Goal: Task Accomplishment & Management: Complete application form

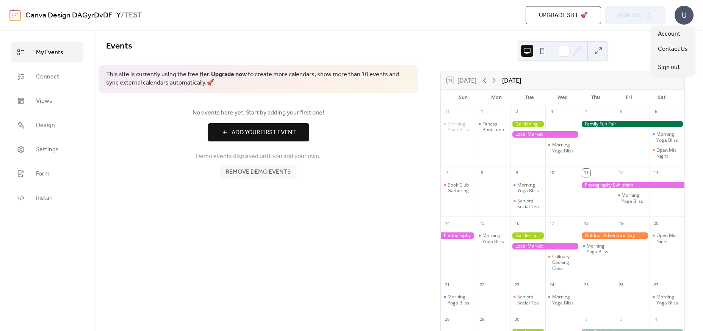
click at [683, 19] on div "U" at bounding box center [684, 15] width 19 height 19
click at [675, 36] on span "Account" at bounding box center [669, 34] width 22 height 9
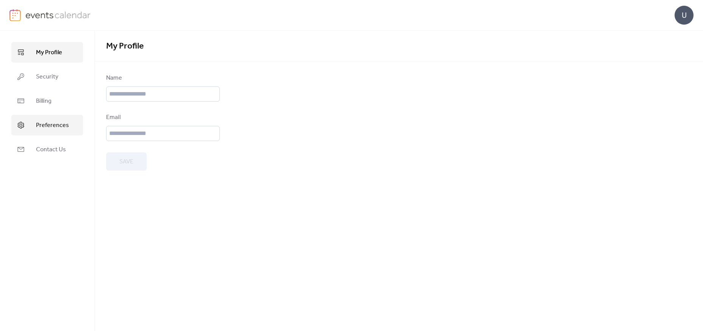
click at [51, 128] on span "Preferences" at bounding box center [52, 125] width 33 height 9
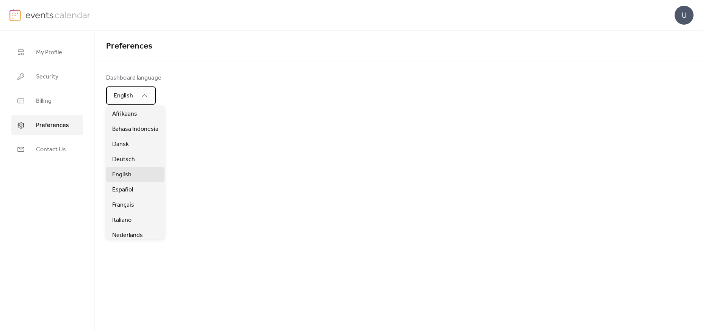
click at [127, 103] on div "English" at bounding box center [131, 95] width 50 height 18
click at [128, 205] on span "Français" at bounding box center [123, 205] width 22 height 9
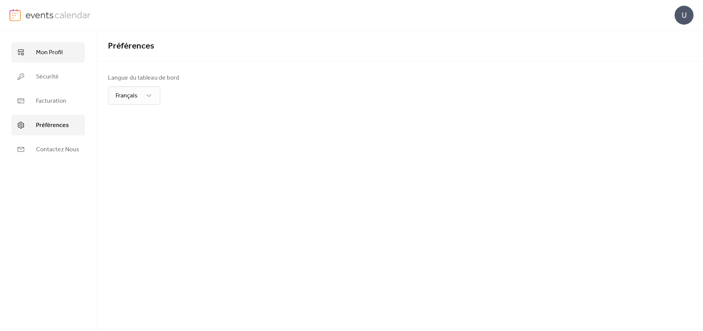
click at [37, 51] on span "Mon Profil" at bounding box center [49, 52] width 27 height 9
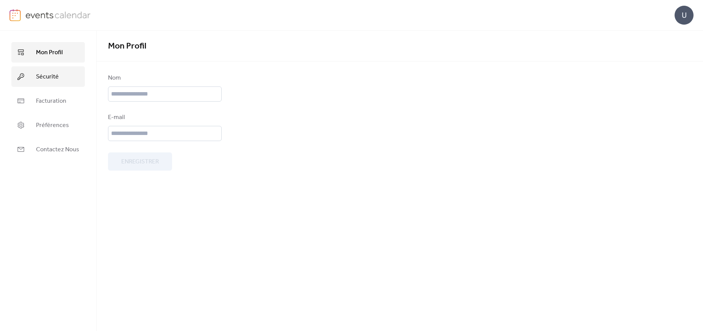
click at [41, 83] on link "Sécurité" at bounding box center [48, 76] width 74 height 20
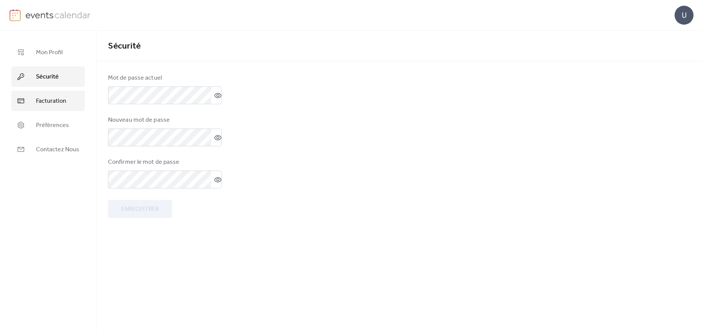
click at [45, 98] on span "Facturation" at bounding box center [51, 101] width 30 height 9
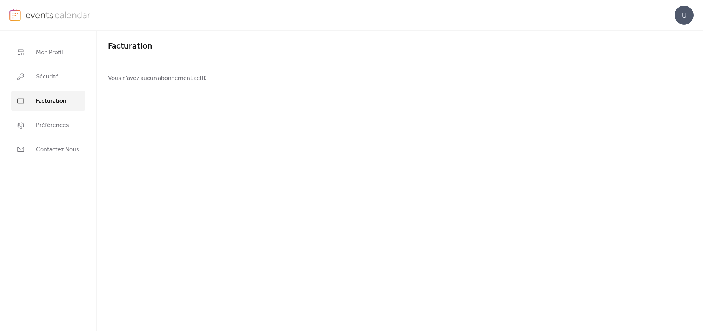
click at [31, 17] on img at bounding box center [58, 14] width 66 height 11
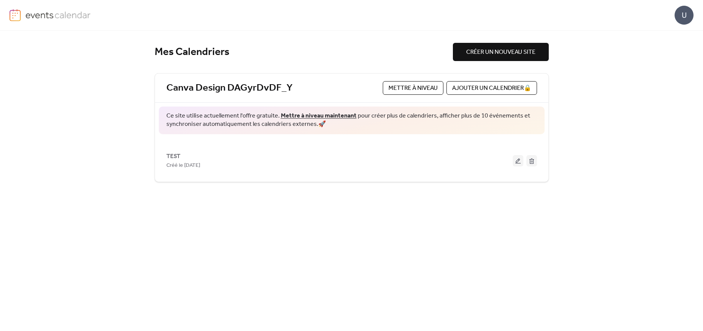
click at [400, 88] on span "Mettre à niveau" at bounding box center [413, 88] width 49 height 9
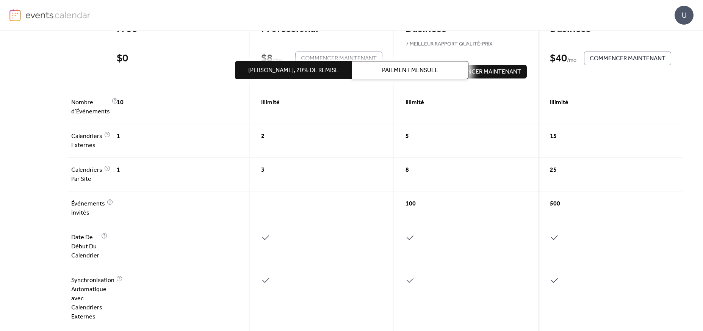
scroll to position [101, 0]
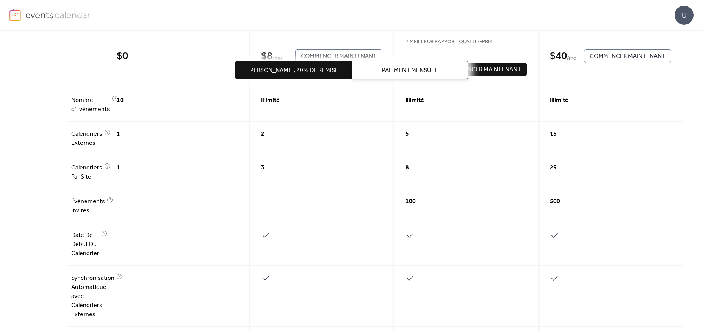
click at [114, 98] on div "10" at bounding box center [177, 105] width 144 height 34
click at [113, 100] on div "10" at bounding box center [177, 105] width 144 height 34
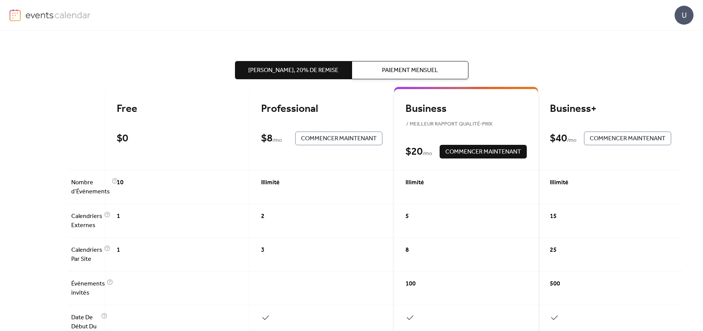
scroll to position [18, 0]
click at [388, 64] on button "Paiement Mensuel" at bounding box center [410, 70] width 117 height 18
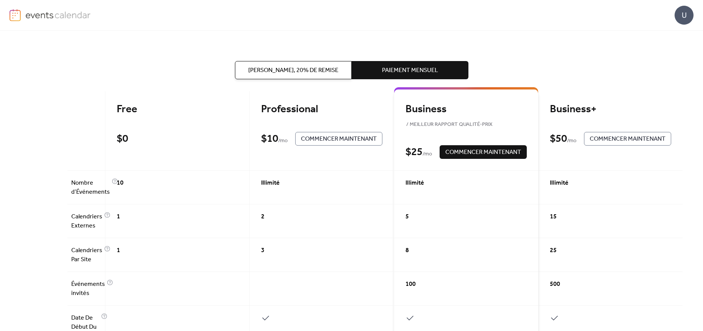
click at [264, 67] on span "[PERSON_NAME], 20% de remise" at bounding box center [293, 70] width 90 height 9
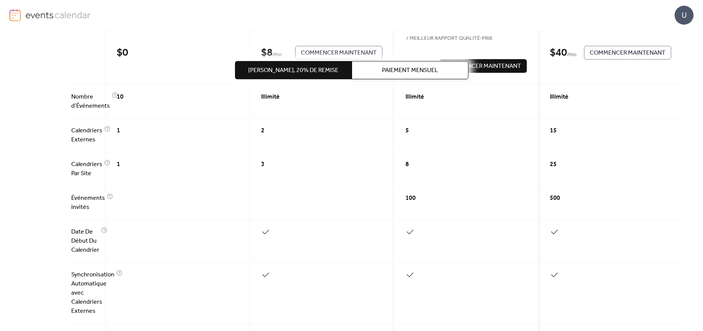
scroll to position [0, 0]
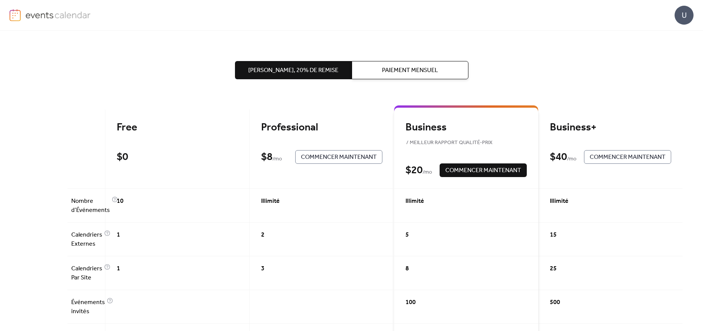
click at [55, 17] on img at bounding box center [58, 14] width 66 height 11
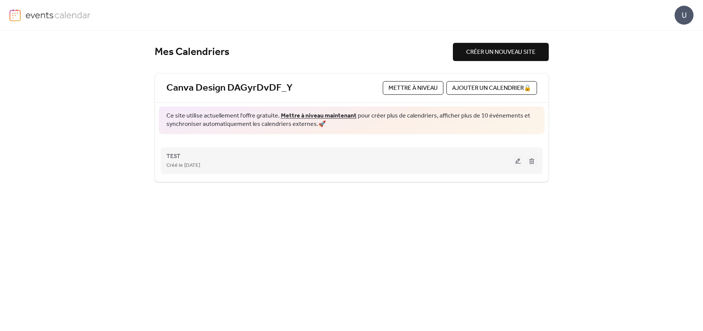
click at [517, 162] on button at bounding box center [518, 160] width 11 height 11
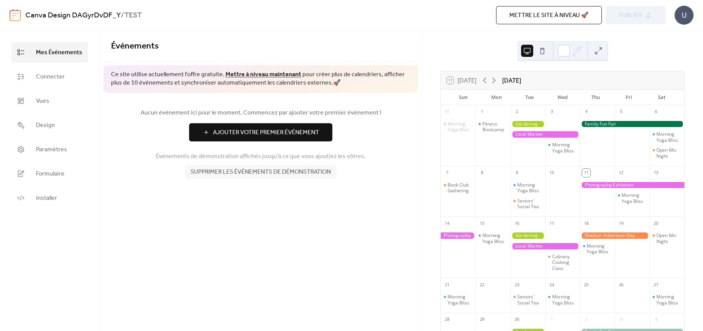
click at [285, 134] on span "Ajouter Votre Premier Événement" at bounding box center [266, 132] width 106 height 9
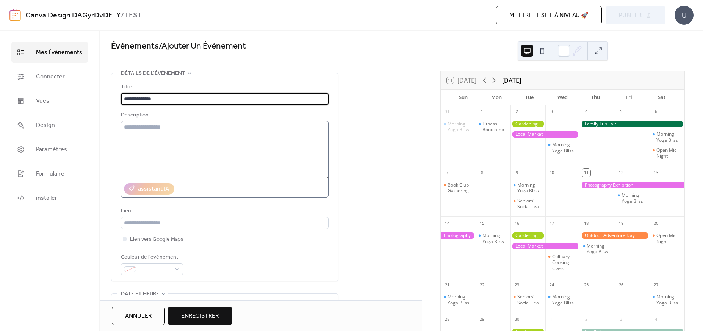
type input "**********"
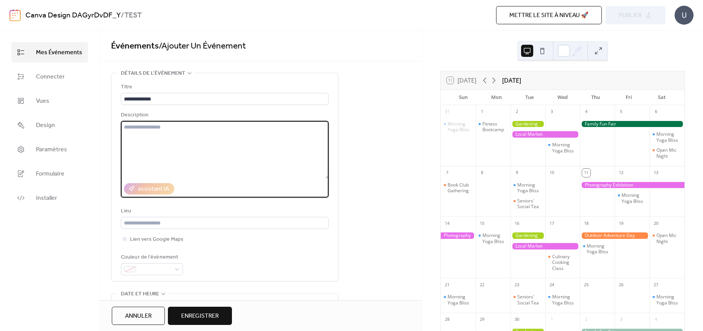
click at [165, 157] on textarea at bounding box center [225, 150] width 208 height 58
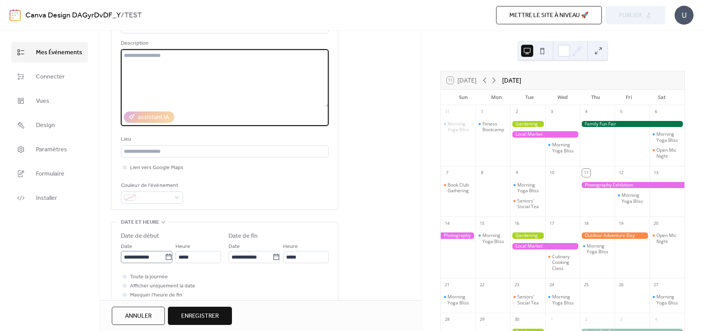
scroll to position [80, 0]
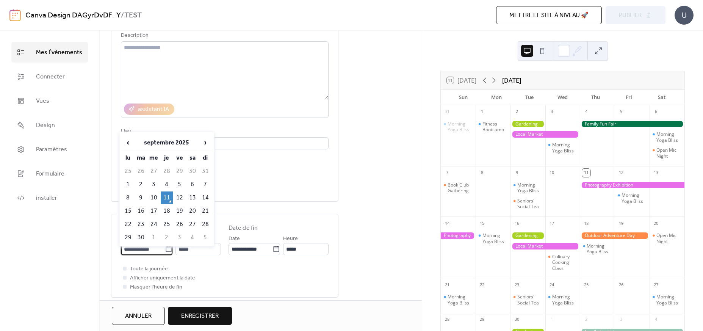
click at [135, 254] on input "**********" at bounding box center [143, 249] width 44 height 12
click at [166, 199] on td "11" at bounding box center [167, 197] width 12 height 13
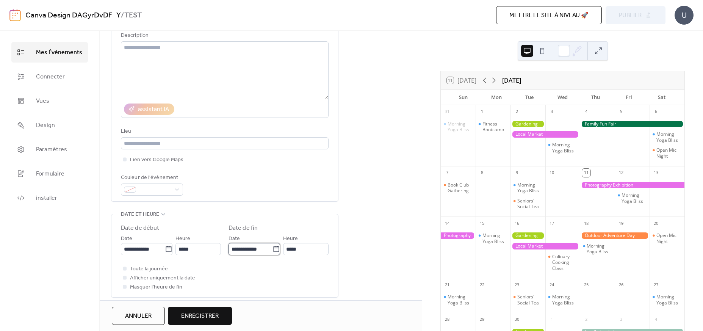
click at [262, 255] on input "**********" at bounding box center [251, 249] width 44 height 12
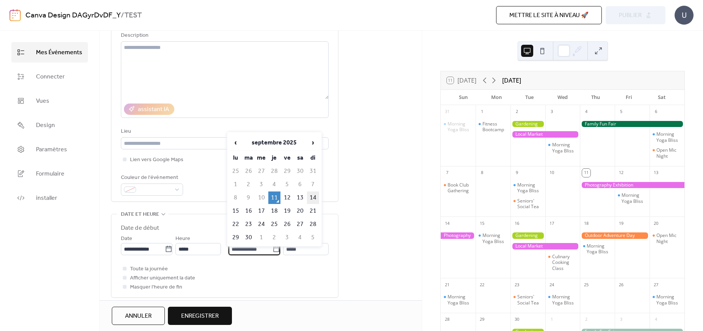
click at [316, 198] on td "14" at bounding box center [313, 197] width 12 height 13
type input "**********"
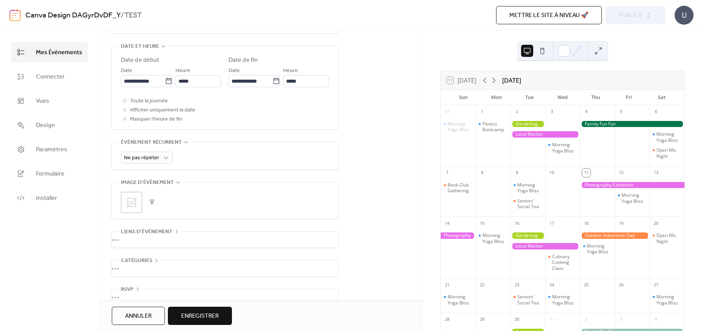
scroll to position [268, 0]
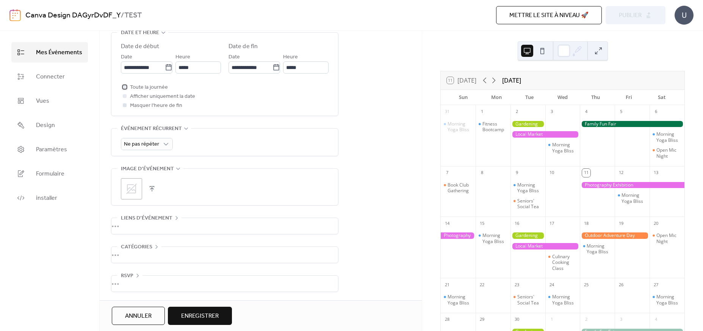
drag, startPoint x: 123, startPoint y: 85, endPoint x: 135, endPoint y: 105, distance: 24.0
click at [123, 85] on div at bounding box center [125, 87] width 4 height 4
click at [197, 320] on span "Enregistrer" at bounding box center [200, 316] width 38 height 9
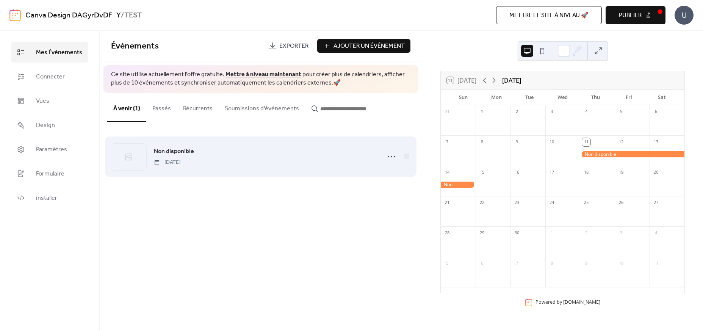
click at [180, 153] on span "Non disponible" at bounding box center [174, 151] width 40 height 9
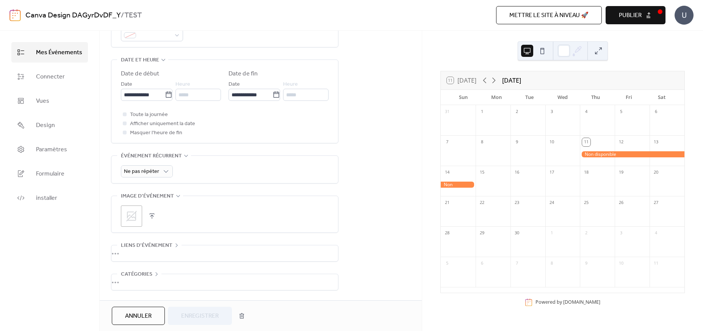
scroll to position [268, 0]
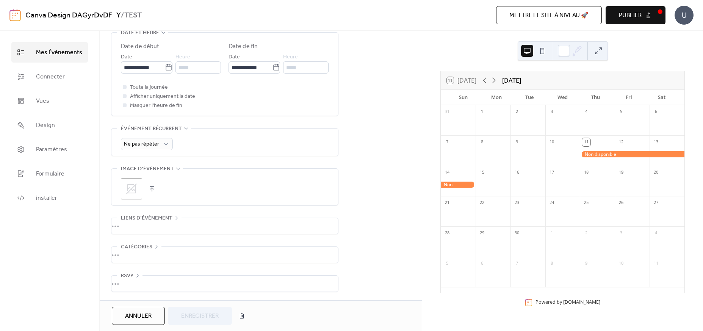
click at [146, 249] on div "•••" at bounding box center [224, 255] width 227 height 16
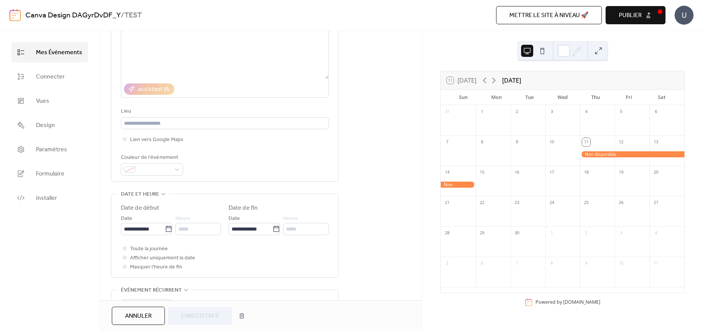
scroll to position [0, 0]
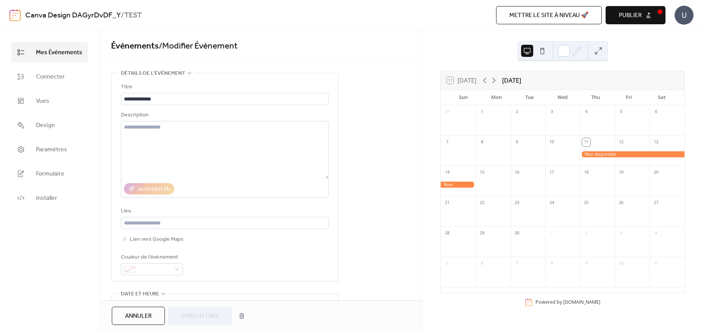
click at [648, 16] on button "Publier" at bounding box center [636, 15] width 60 height 18
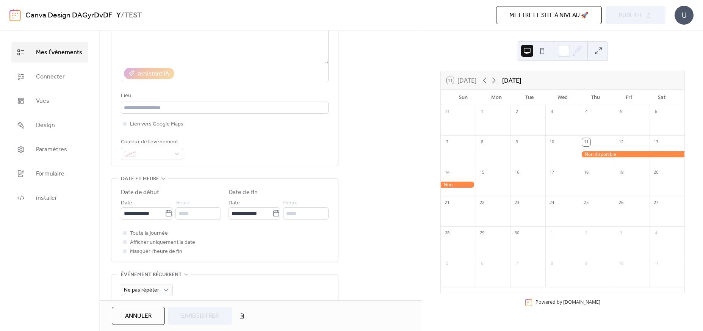
scroll to position [124, 0]
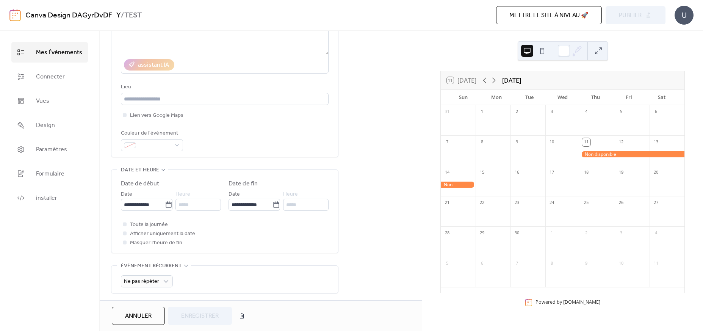
drag, startPoint x: 606, startPoint y: 155, endPoint x: 614, endPoint y: 155, distance: 7.6
click at [606, 155] on div at bounding box center [632, 154] width 105 height 6
click at [583, 151] on div at bounding box center [584, 152] width 11 height 11
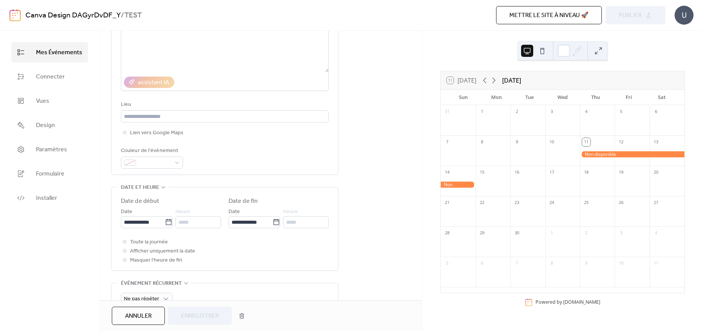
scroll to position [83, 0]
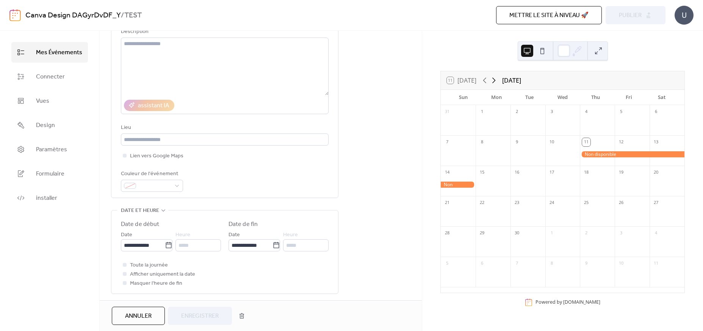
click at [493, 78] on icon at bounding box center [493, 80] width 9 height 9
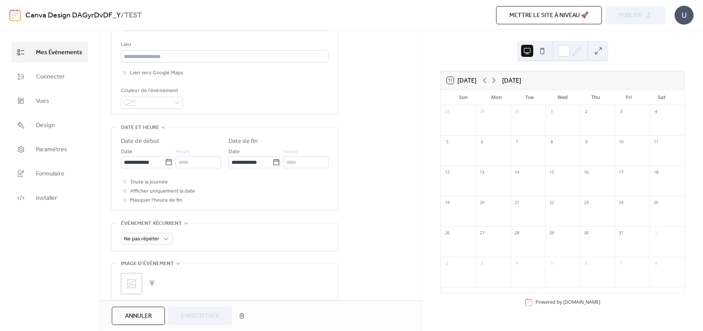
scroll to position [204, 0]
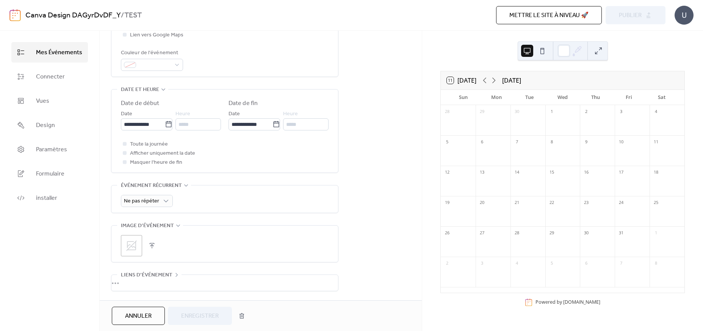
drag, startPoint x: 144, startPoint y: 314, endPoint x: 163, endPoint y: 309, distance: 19.8
click at [144, 314] on span "Annuler" at bounding box center [138, 316] width 27 height 9
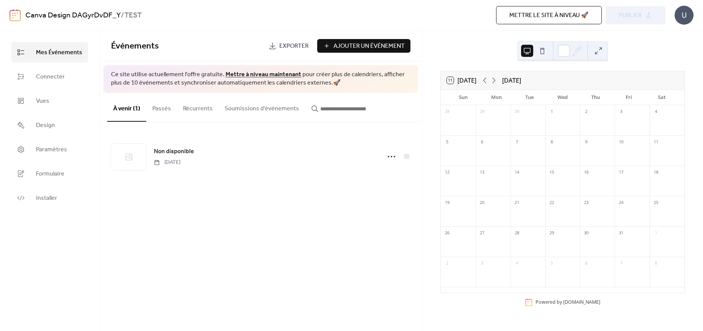
click at [348, 50] on span "Ajouter Un Événement" at bounding box center [369, 46] width 71 height 9
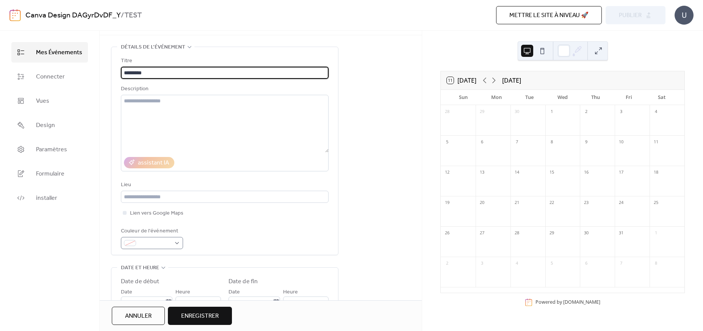
scroll to position [30, 0]
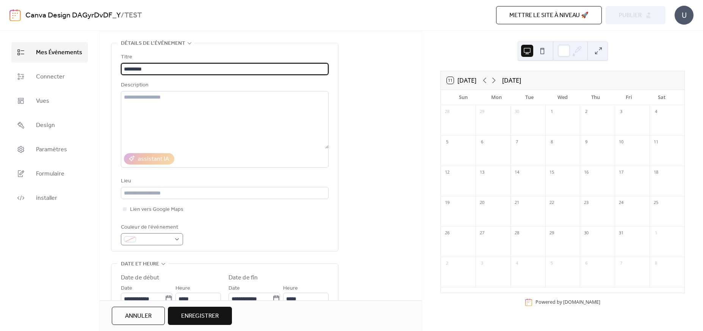
type input "*********"
click at [161, 244] on span at bounding box center [155, 239] width 32 height 9
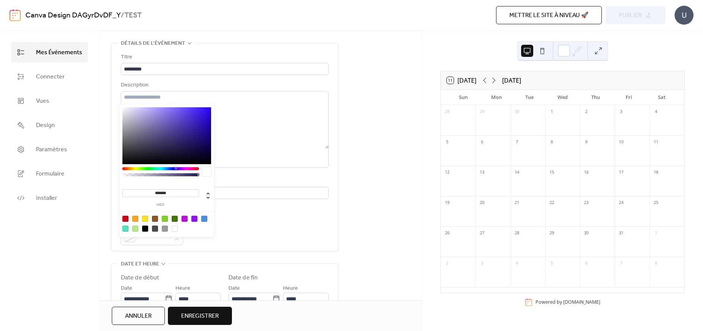
drag, startPoint x: 154, startPoint y: 220, endPoint x: 176, endPoint y: 222, distance: 22.9
click at [154, 220] on div at bounding box center [155, 219] width 6 height 6
type input "*******"
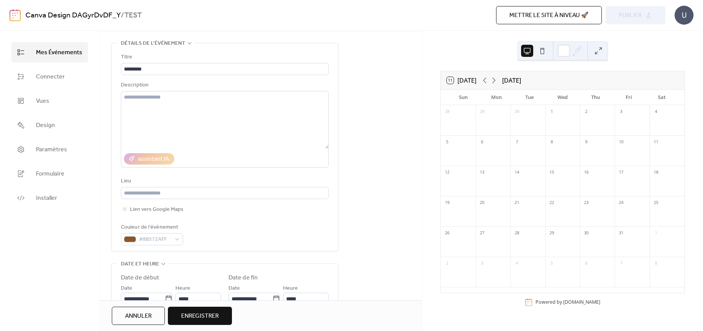
click at [232, 274] on div "**********" at bounding box center [225, 305] width 208 height 83
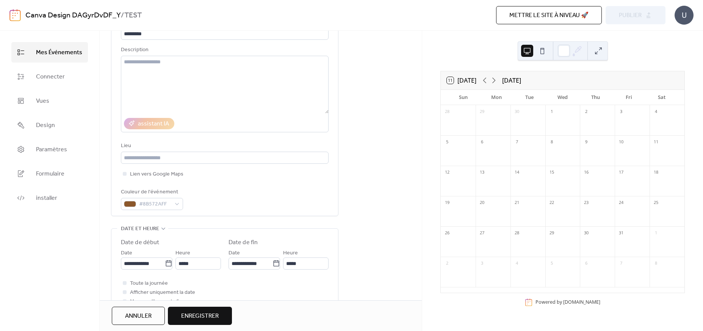
scroll to position [77, 0]
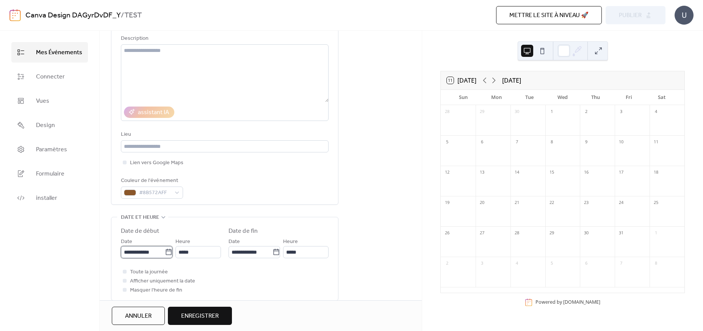
click at [155, 256] on input "**********" at bounding box center [143, 252] width 44 height 12
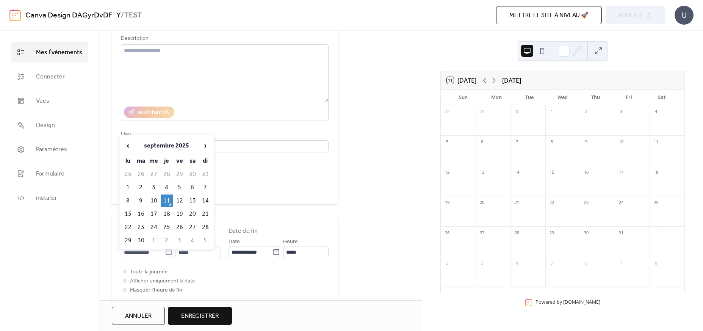
drag, startPoint x: 206, startPoint y: 146, endPoint x: 212, endPoint y: 172, distance: 27.1
click at [206, 146] on span "›" at bounding box center [205, 145] width 11 height 15
click at [193, 185] on td "11" at bounding box center [193, 187] width 12 height 13
type input "**********"
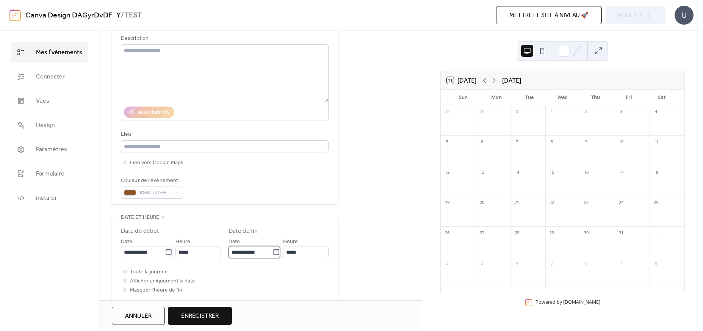
drag, startPoint x: 264, startPoint y: 256, endPoint x: 270, endPoint y: 250, distance: 8.9
click at [264, 256] on input "**********" at bounding box center [251, 252] width 44 height 12
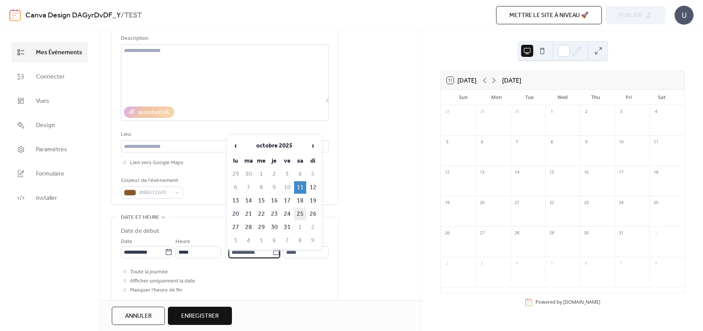
click at [304, 215] on td "25" at bounding box center [300, 214] width 12 height 13
type input "**********"
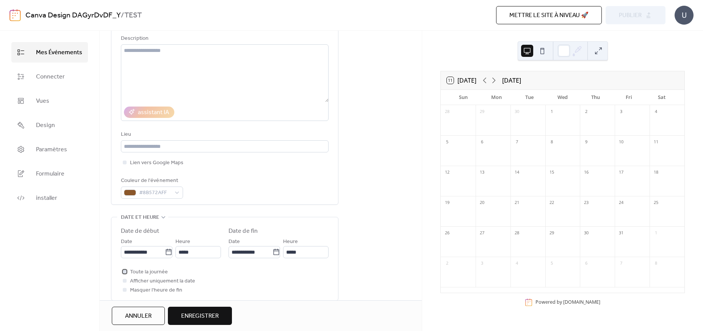
drag, startPoint x: 122, startPoint y: 275, endPoint x: 133, endPoint y: 276, distance: 11.0
click at [123, 273] on div at bounding box center [125, 272] width 4 height 4
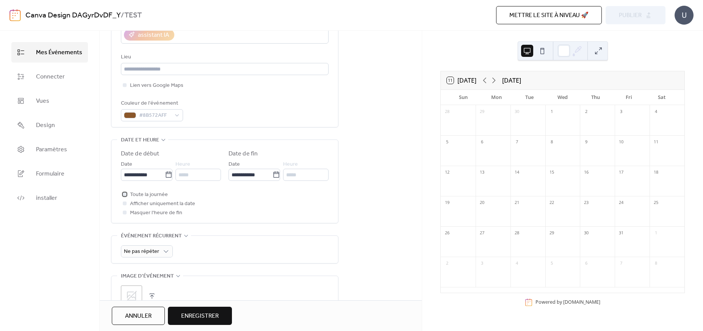
scroll to position [156, 0]
click at [197, 319] on span "Enregistrer" at bounding box center [200, 316] width 38 height 9
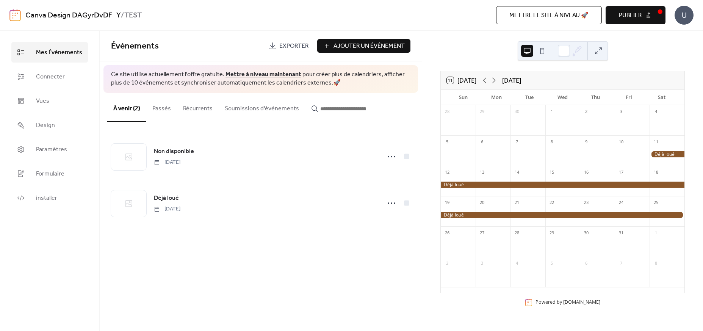
click at [631, 17] on span "Publier" at bounding box center [630, 15] width 23 height 9
